Goal: Task Accomplishment & Management: Use online tool/utility

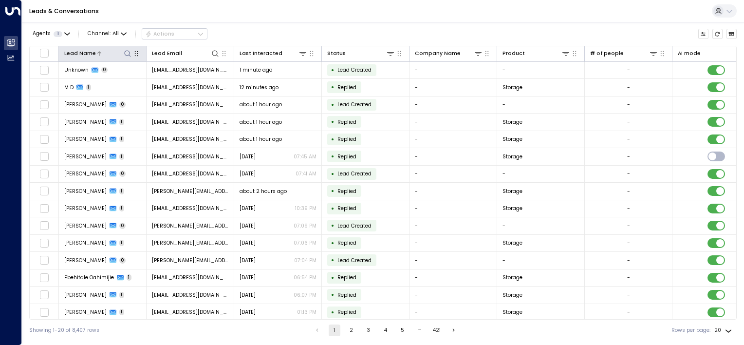
click at [125, 53] on icon at bounding box center [128, 54] width 8 height 8
type input "**********"
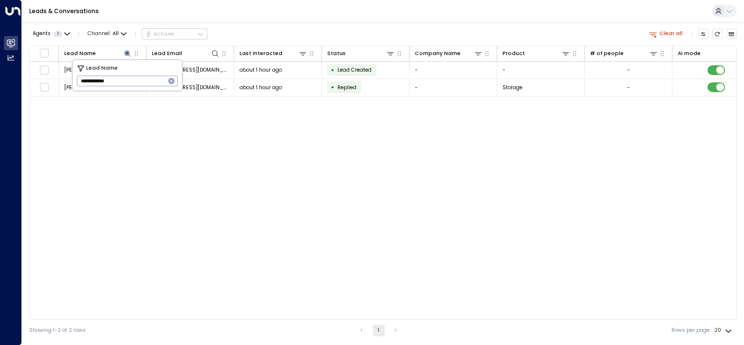
click at [199, 157] on div "Lead Name Lead Email Last Interacted Status Company Name Product # of people AI…" at bounding box center [383, 183] width 708 height 274
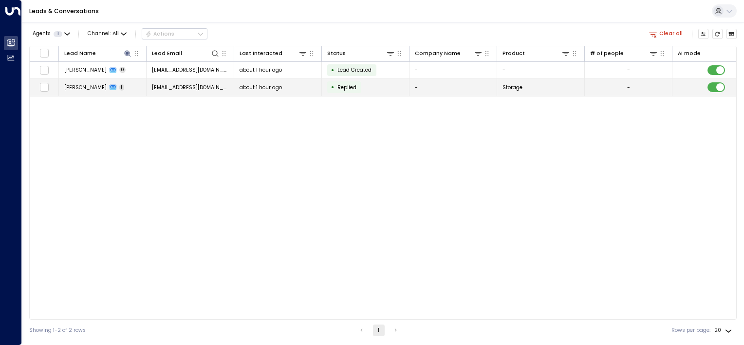
click at [718, 81] on td at bounding box center [716, 87] width 88 height 17
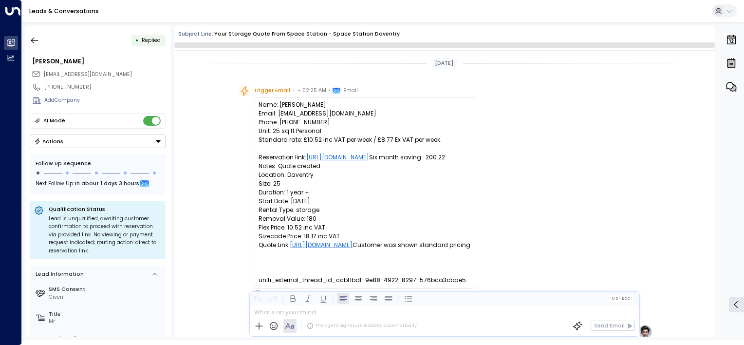
scroll to position [358, 0]
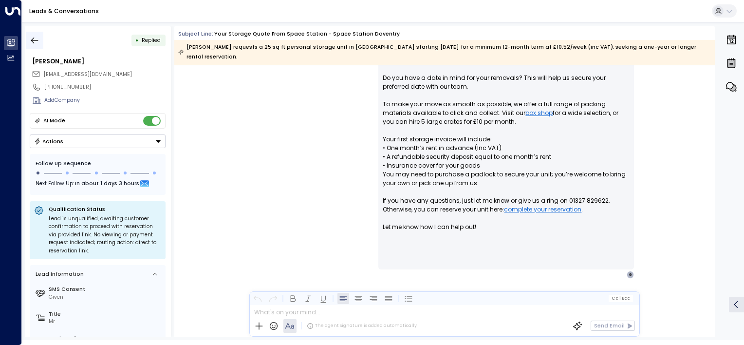
click at [32, 37] on icon "button" at bounding box center [35, 41] width 10 height 10
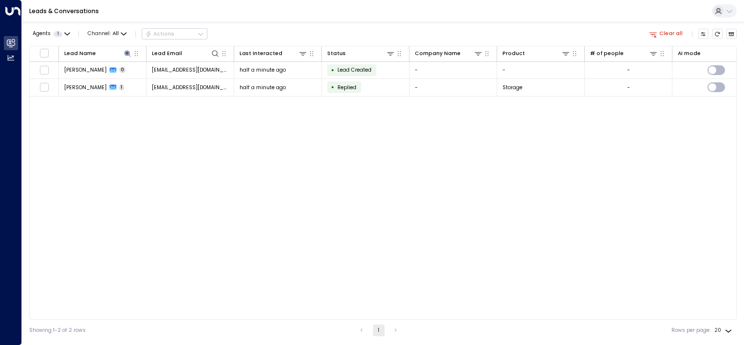
click at [259, 231] on div "Lead Name Lead Email Last Interacted Status Company Name Product # of people AI…" at bounding box center [383, 183] width 708 height 274
